Goal: Information Seeking & Learning: Find contact information

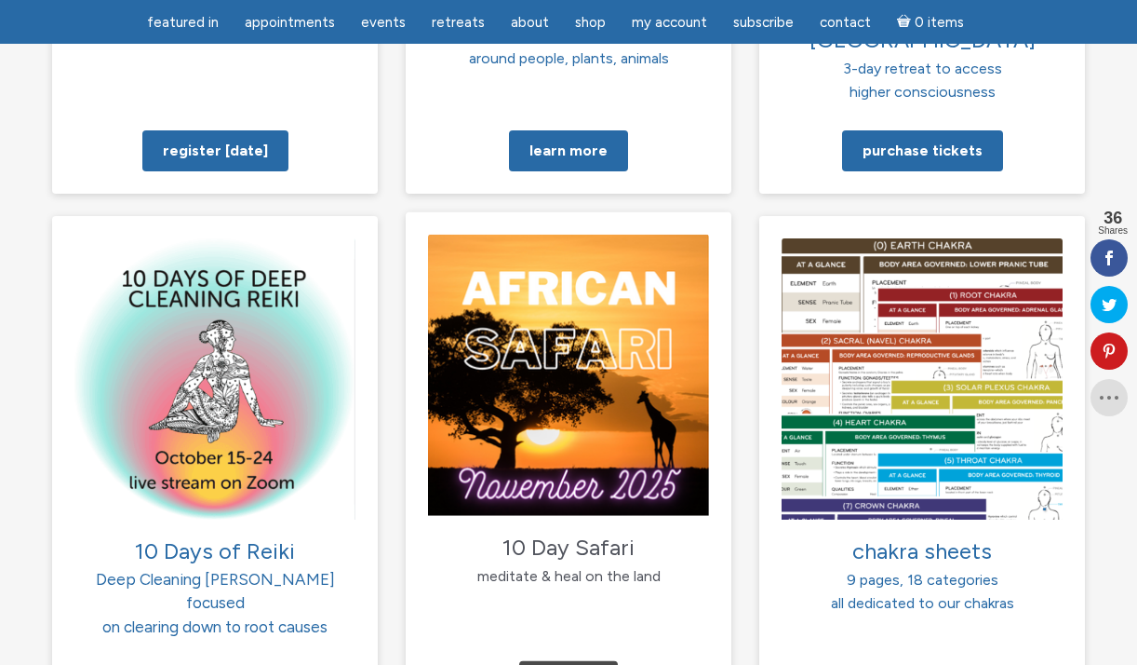
scroll to position [1784, 0]
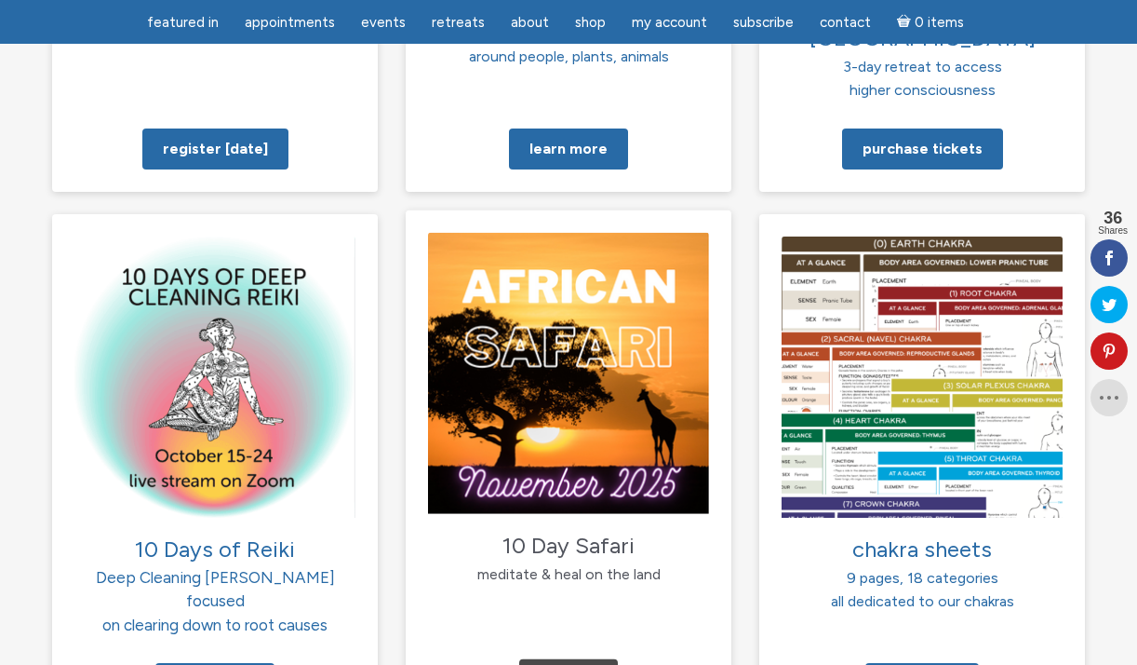
click at [562, 396] on img at bounding box center [568, 372] width 281 height 281
click at [547, 530] on span "10 Day Safari" at bounding box center [569, 543] width 132 height 27
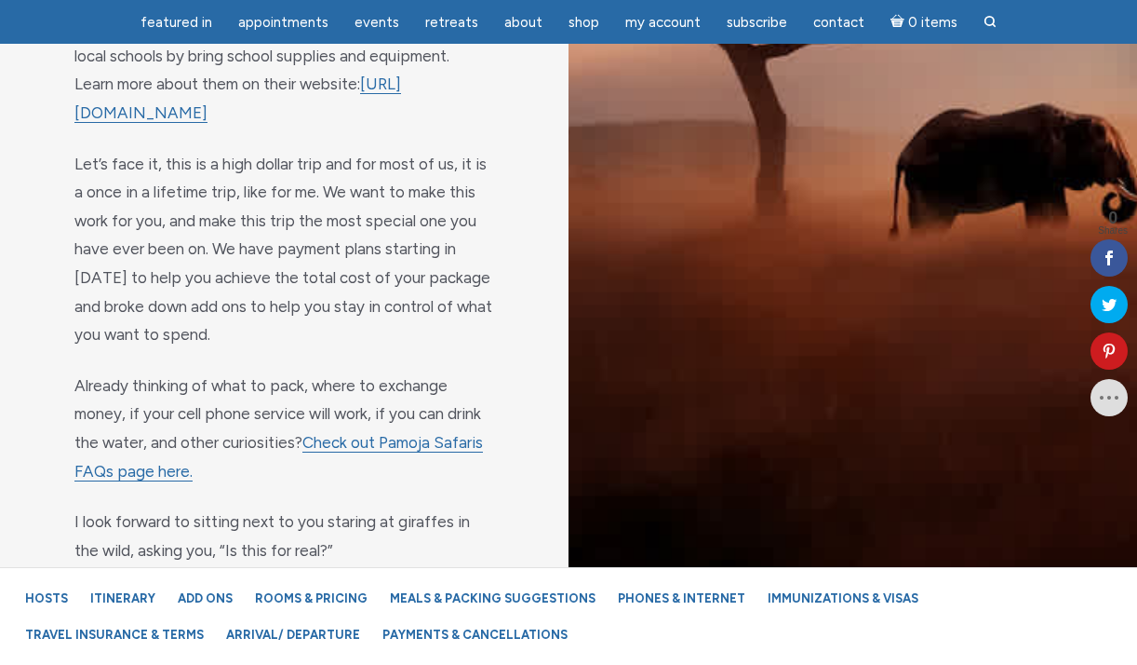
scroll to position [2182, 0]
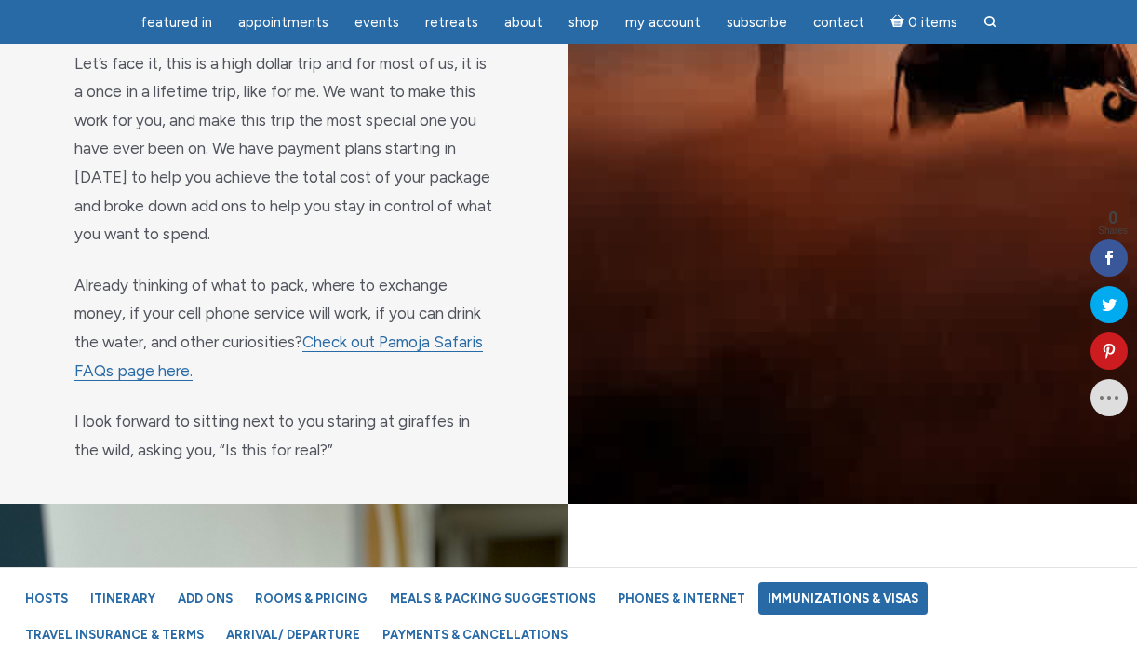
click at [837, 597] on link "Immunizations & Visas" at bounding box center [843, 598] width 169 height 33
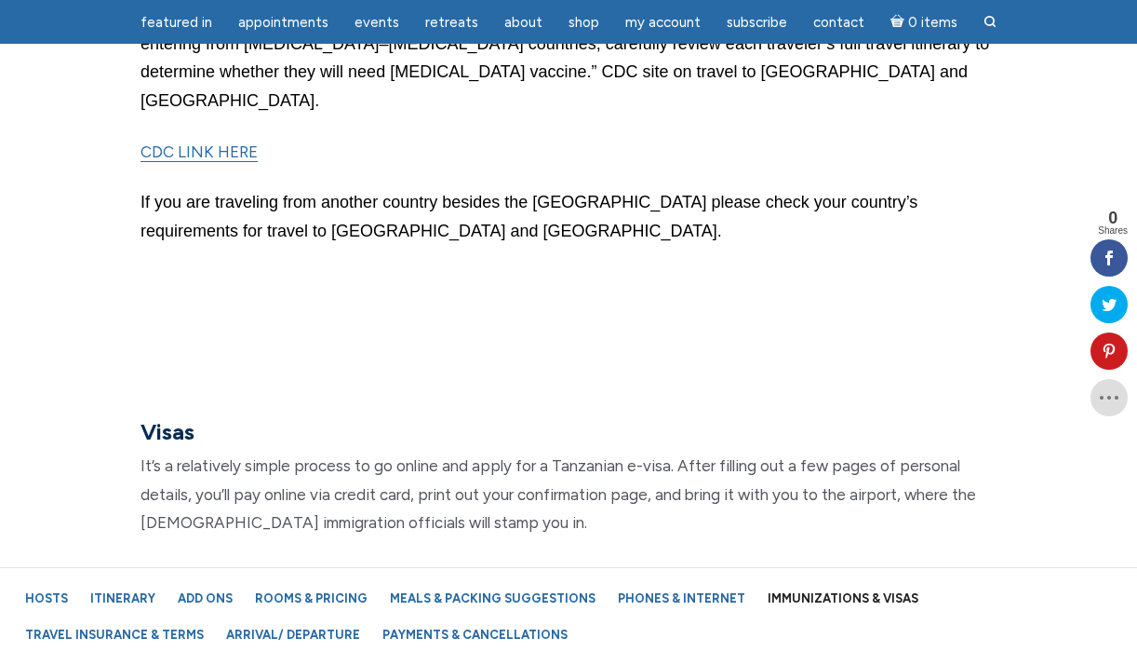
scroll to position [18401, 0]
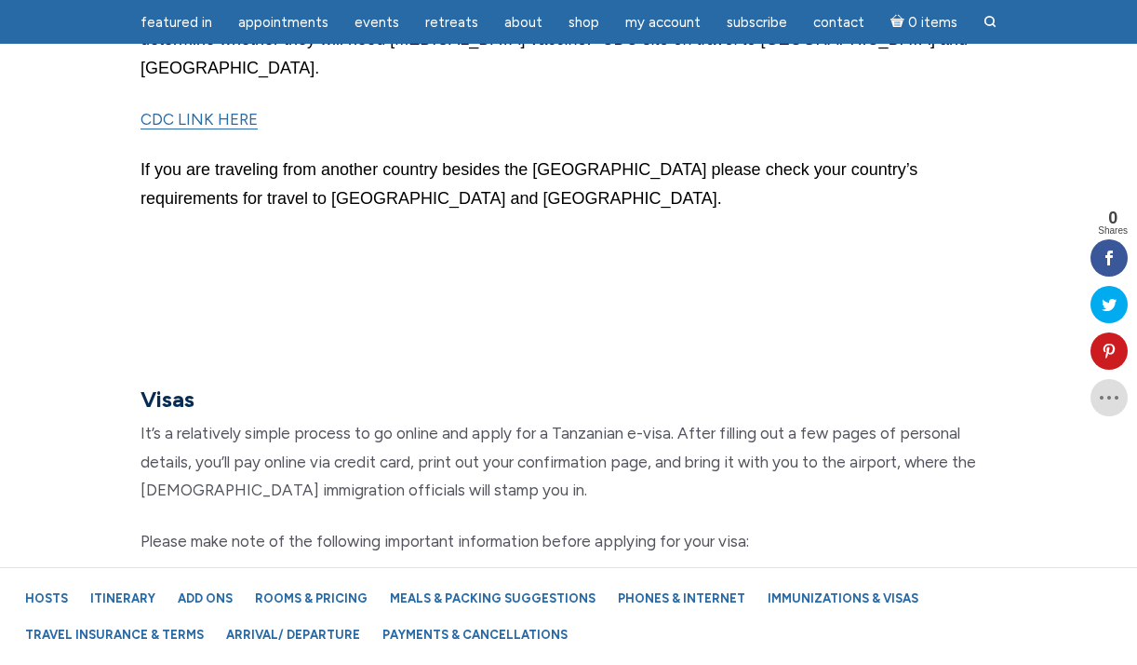
click at [894, 582] on span "listed here" at bounding box center [914, 591] width 74 height 19
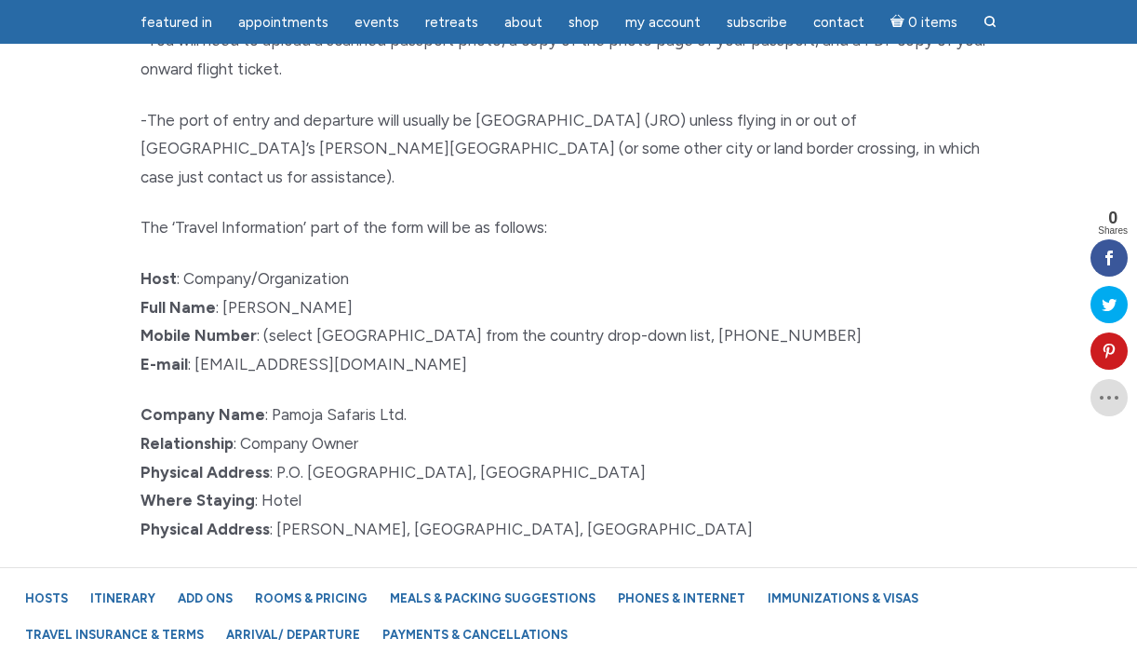
scroll to position [19245, 0]
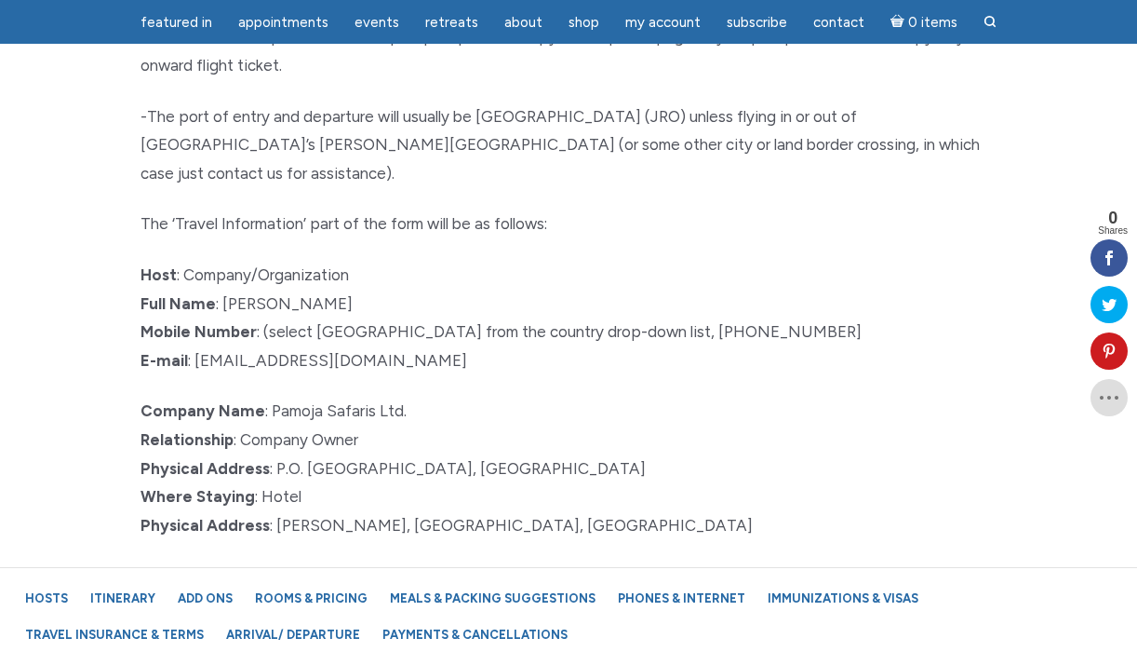
click at [483, 566] on span "please visit the official website here" at bounding box center [419, 575] width 259 height 19
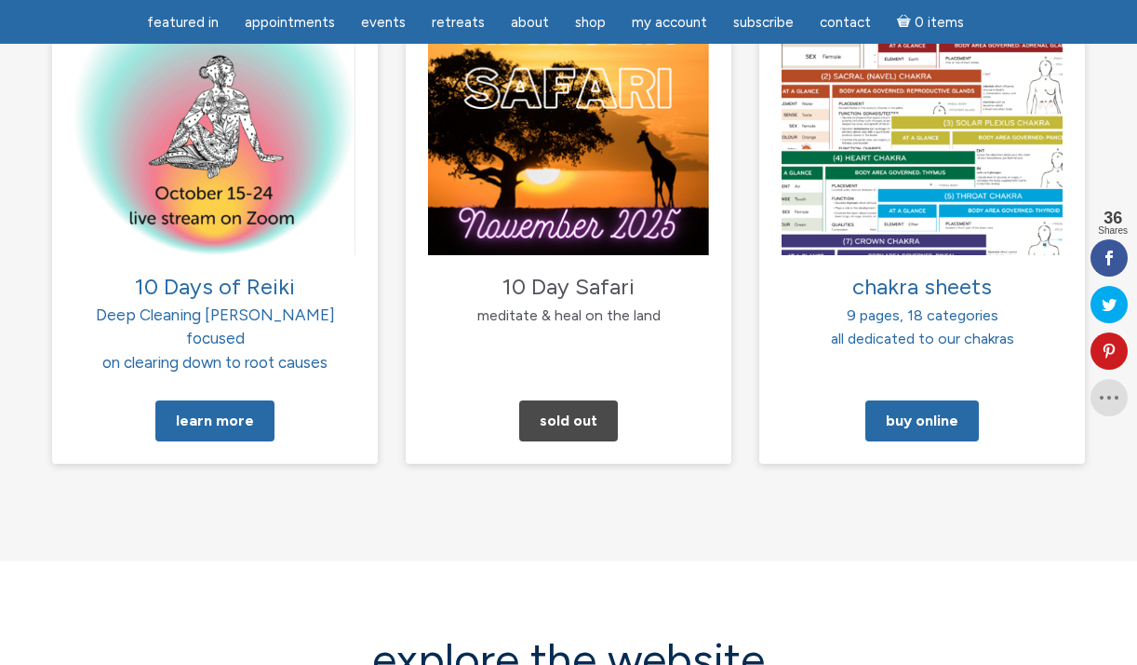
scroll to position [1899, 0]
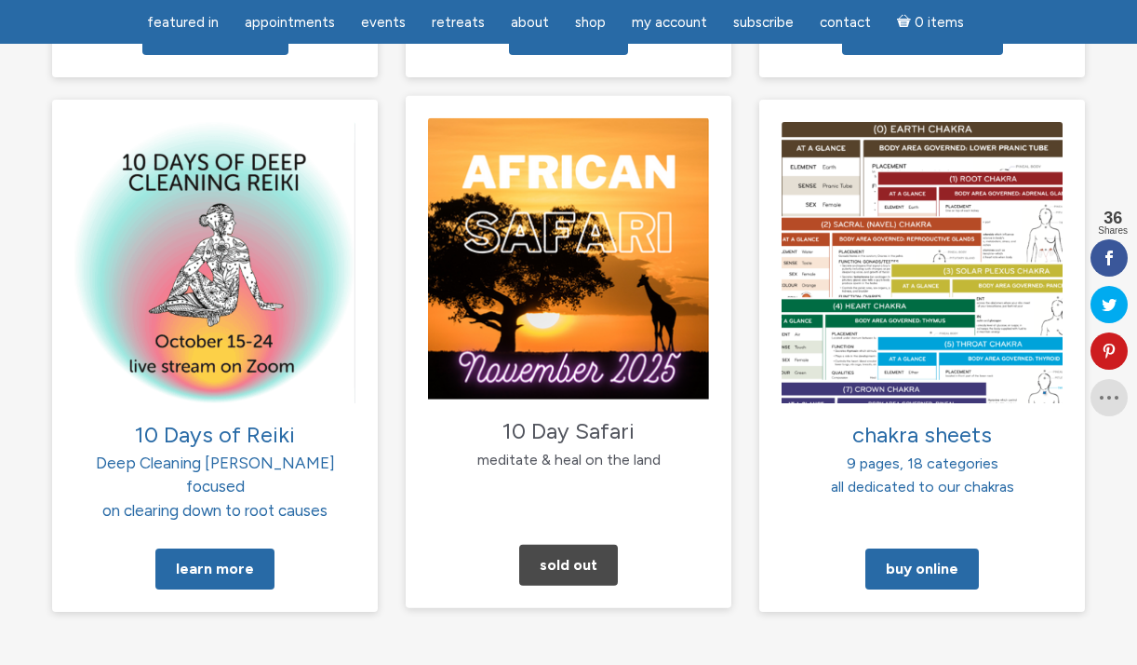
click at [592, 278] on img at bounding box center [568, 257] width 281 height 281
click at [584, 544] on link "Sold Out" at bounding box center [568, 564] width 99 height 41
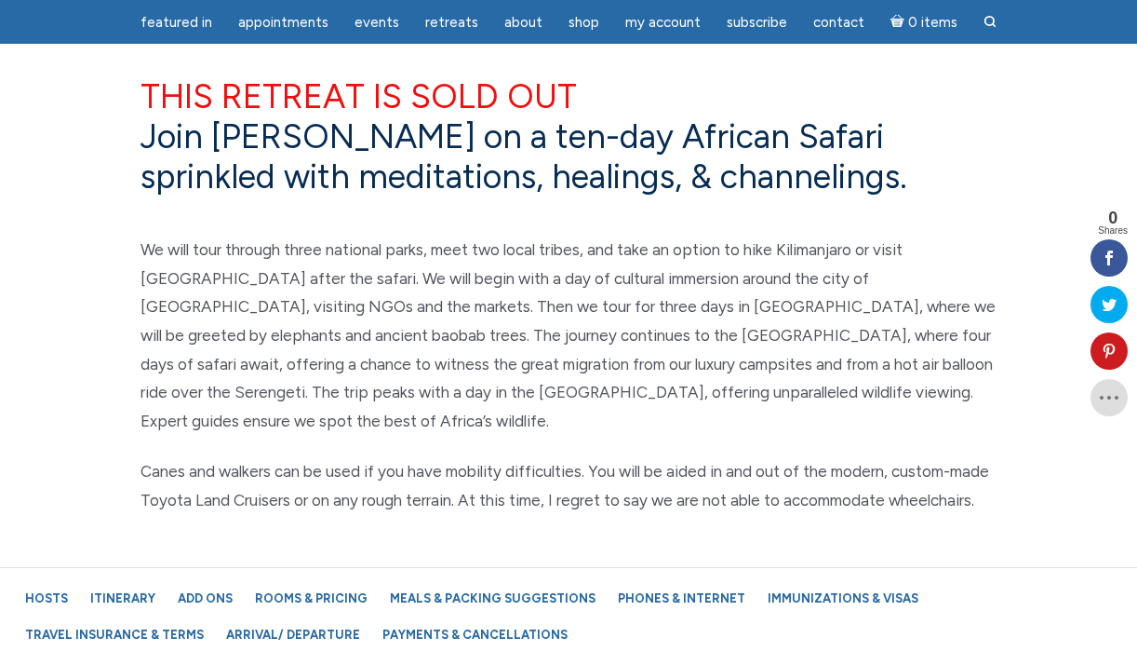
scroll to position [768, 0]
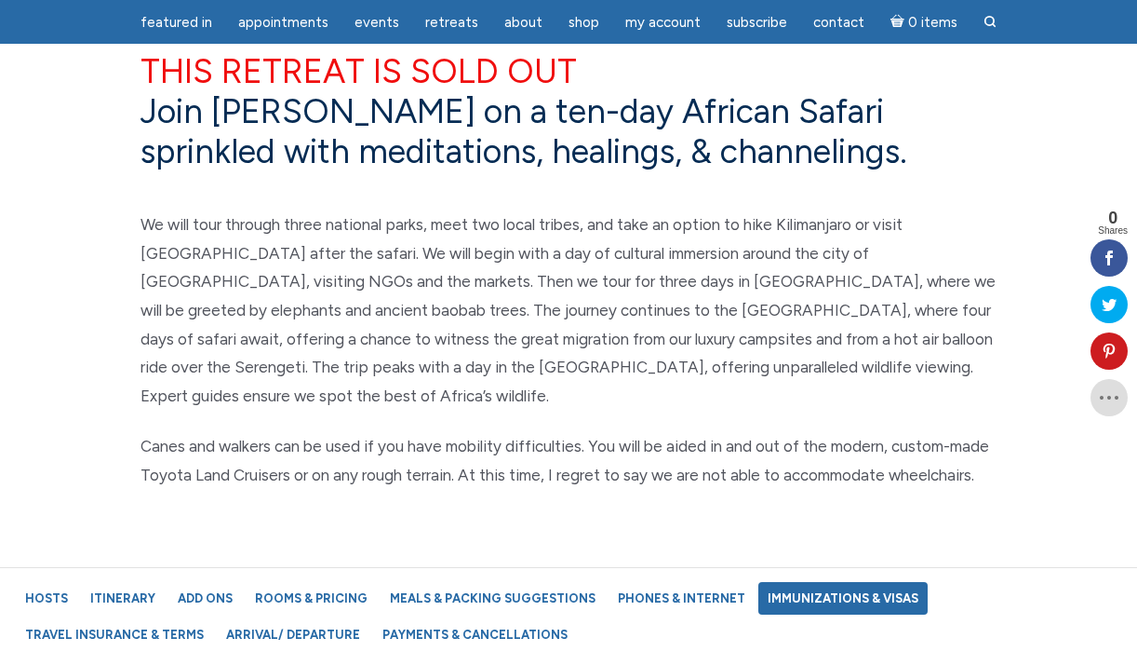
click at [875, 602] on link "Immunizations & Visas" at bounding box center [843, 598] width 169 height 33
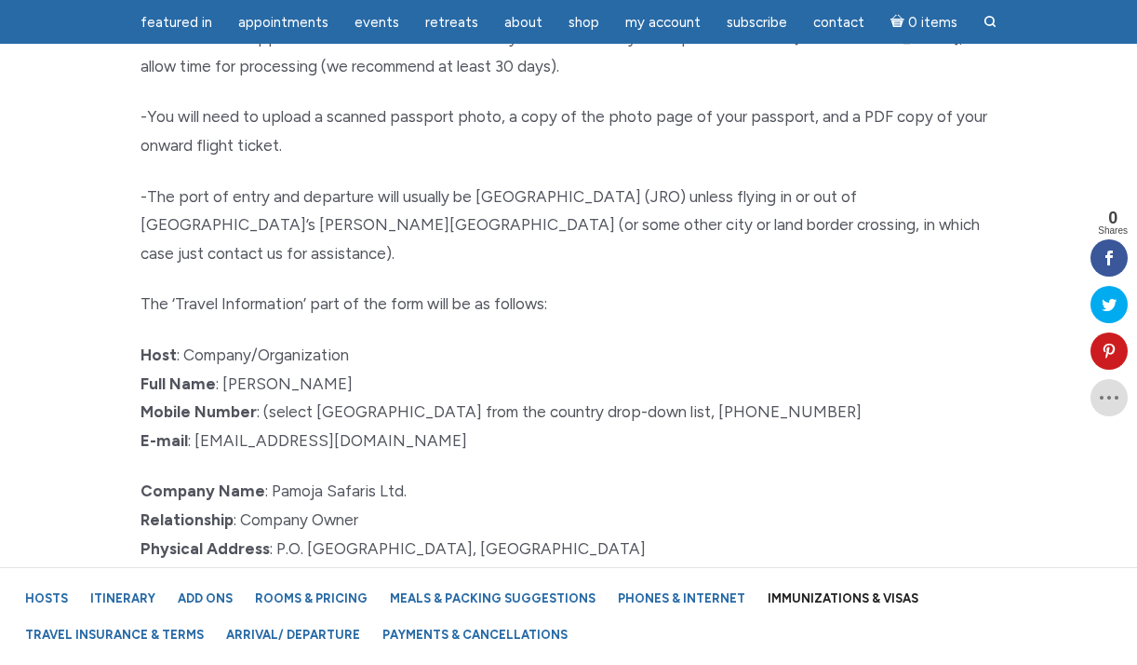
scroll to position [19166, 0]
drag, startPoint x: 271, startPoint y: 354, endPoint x: 633, endPoint y: 364, distance: 362.2
click at [633, 475] on p "Company Name : Pamoja Safaris Ltd. Relationship : Company Owner Physical Addres…" at bounding box center [569, 546] width 856 height 142
copy span "P.O. [GEOGRAPHIC_DATA], [GEOGRAPHIC_DATA]"
click at [577, 475] on p "Company Name : Pamoja Safaris Ltd. Relationship : Company Owner Physical Addres…" at bounding box center [569, 546] width 856 height 142
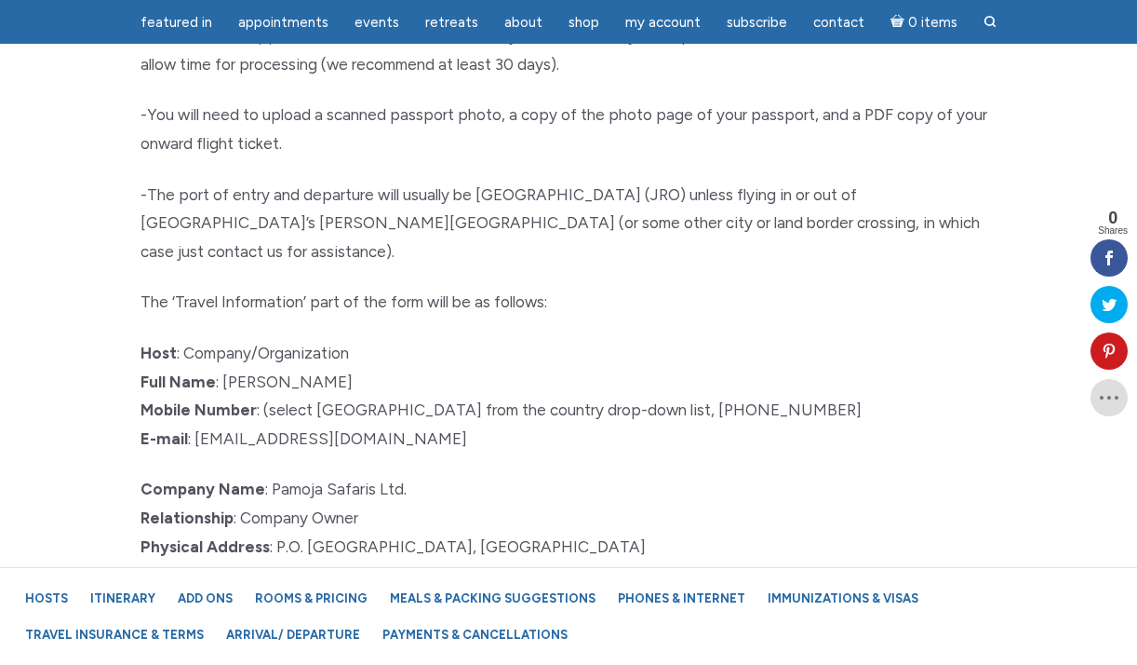
drag, startPoint x: 577, startPoint y: 423, endPoint x: 270, endPoint y: 410, distance: 307.4
click at [270, 475] on p "Company Name : Pamoja Safaris Ltd. Relationship : Company Owner Physical Addres…" at bounding box center [569, 546] width 856 height 142
copy span "[PERSON_NAME], [GEOGRAPHIC_DATA], [GEOGRAPHIC_DATA]"
